Goal: Information Seeking & Learning: Learn about a topic

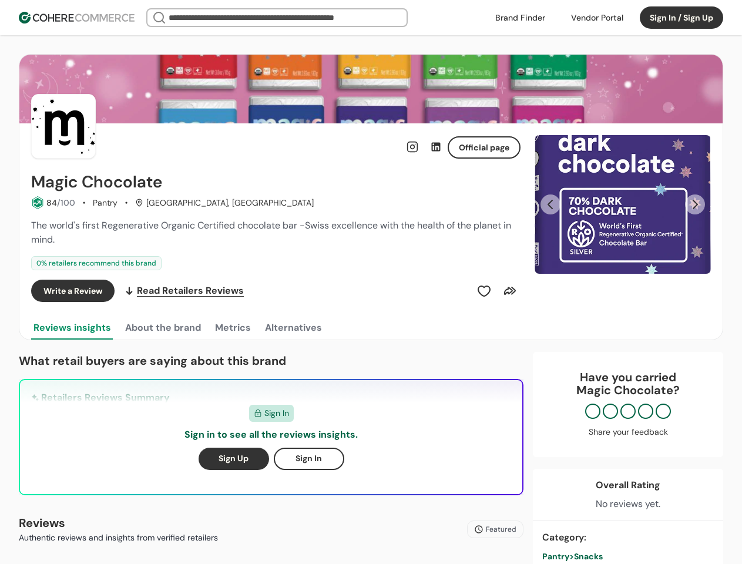
click at [371, 282] on div "Write a Review Read Retailers Reviews" at bounding box center [276, 291] width 490 height 22
click at [597, 18] on div at bounding box center [597, 18] width 66 height 18
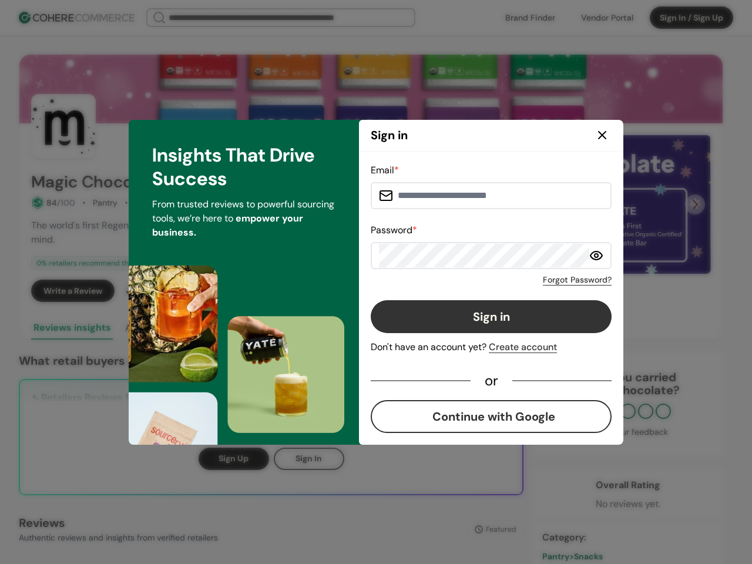
click at [484, 291] on div "Email * Password * Forgot Password? Sign in Don't have an account yet? Create a…" at bounding box center [491, 298] width 241 height 270
click at [510, 291] on div "Email * Password * Forgot Password? Sign in Don't have an account yet? Create a…" at bounding box center [491, 298] width 241 height 270
click at [162, 328] on div "Insights That Drive Success From trusted reviews to powerful sourcing tools, we…" at bounding box center [244, 282] width 230 height 325
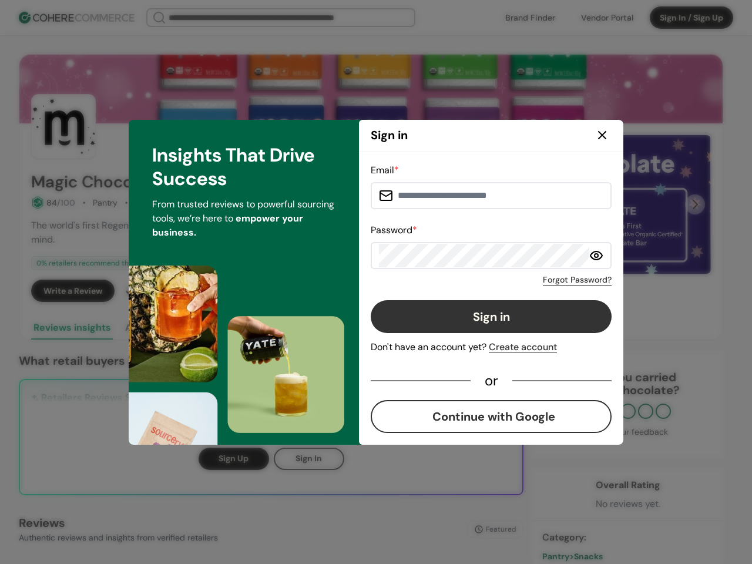
click at [232, 328] on div "Insights That Drive Success From trusted reviews to powerful sourcing tools, we…" at bounding box center [244, 282] width 230 height 325
click at [293, 328] on div "Insights That Drive Success From trusted reviews to powerful sourcing tools, we…" at bounding box center [244, 282] width 230 height 325
